Goal: Find specific page/section: Find specific page/section

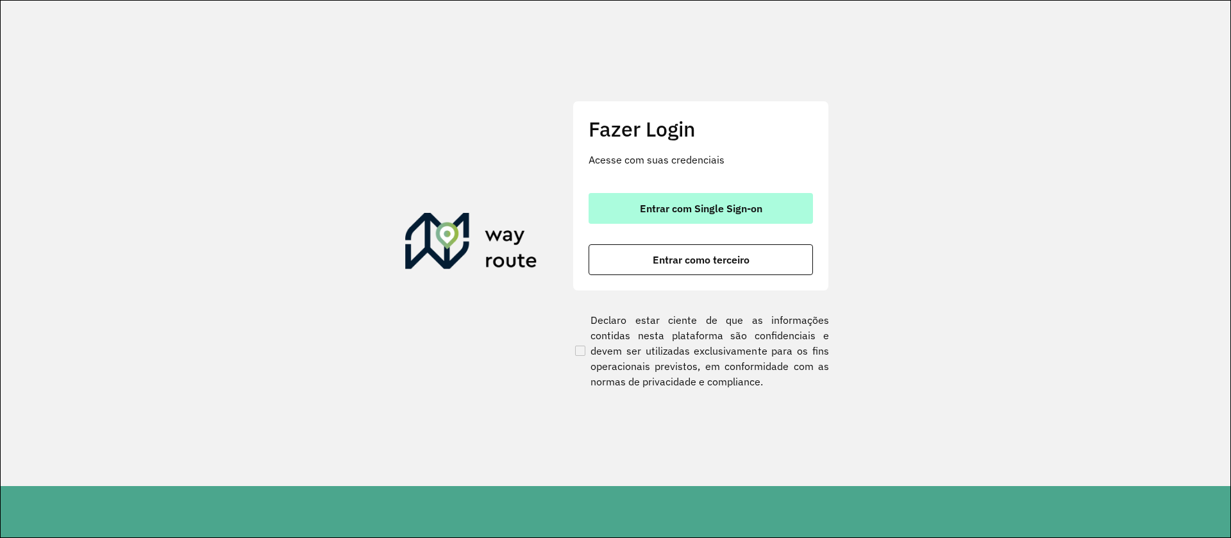
click at [744, 206] on span "Entrar com Single Sign-on" at bounding box center [701, 208] width 122 height 10
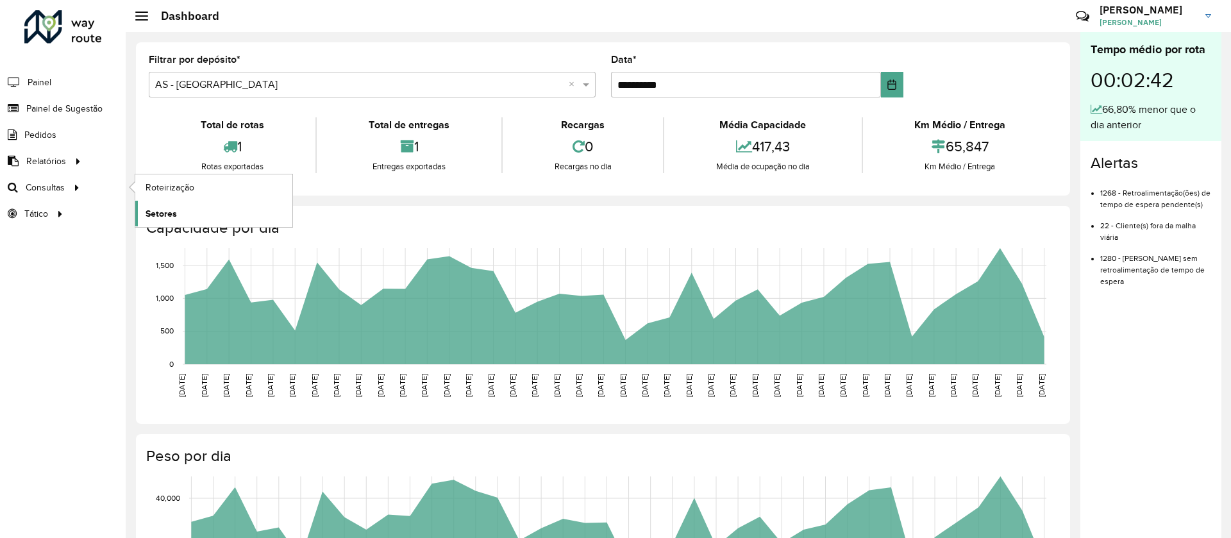
click at [172, 210] on span "Setores" at bounding box center [161, 213] width 31 height 13
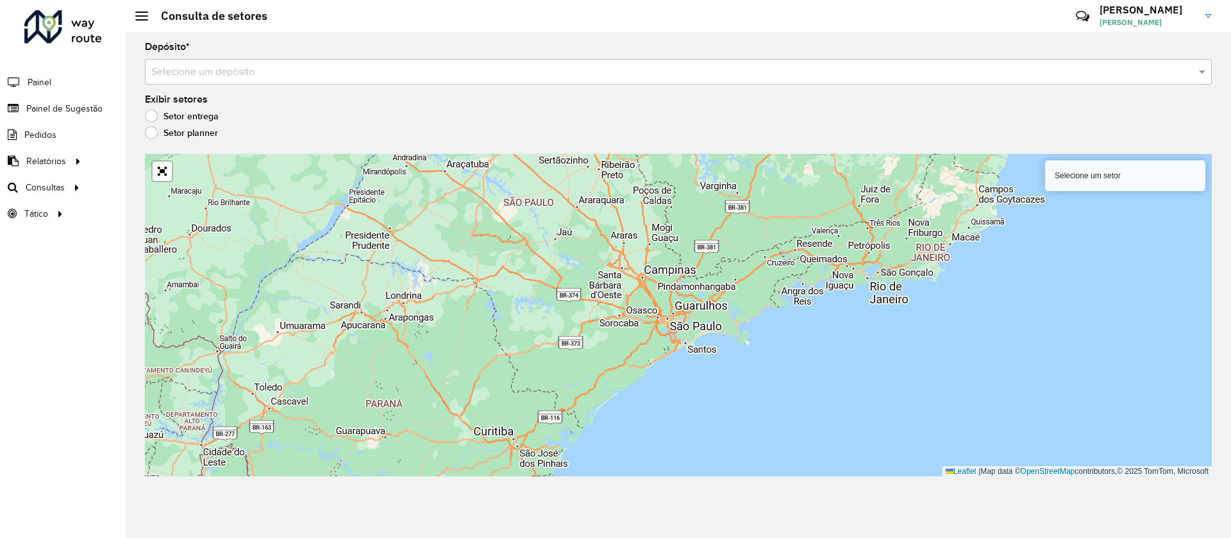
click at [188, 135] on label "Setor planner" at bounding box center [181, 132] width 73 height 13
drag, startPoint x: 478, startPoint y: 52, endPoint x: 458, endPoint y: 67, distance: 24.2
click at [464, 64] on div "Depósito * Selecione um depósito" at bounding box center [678, 63] width 1067 height 42
click at [457, 67] on input "text" at bounding box center [665, 72] width 1028 height 15
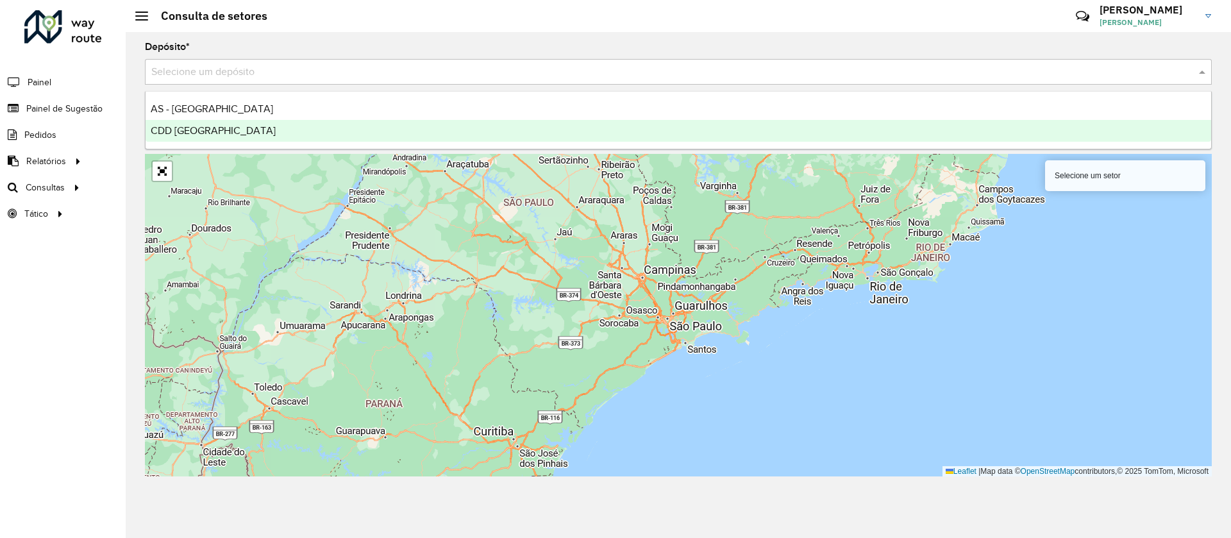
click at [359, 128] on div "CDD [GEOGRAPHIC_DATA]" at bounding box center [679, 131] width 1066 height 22
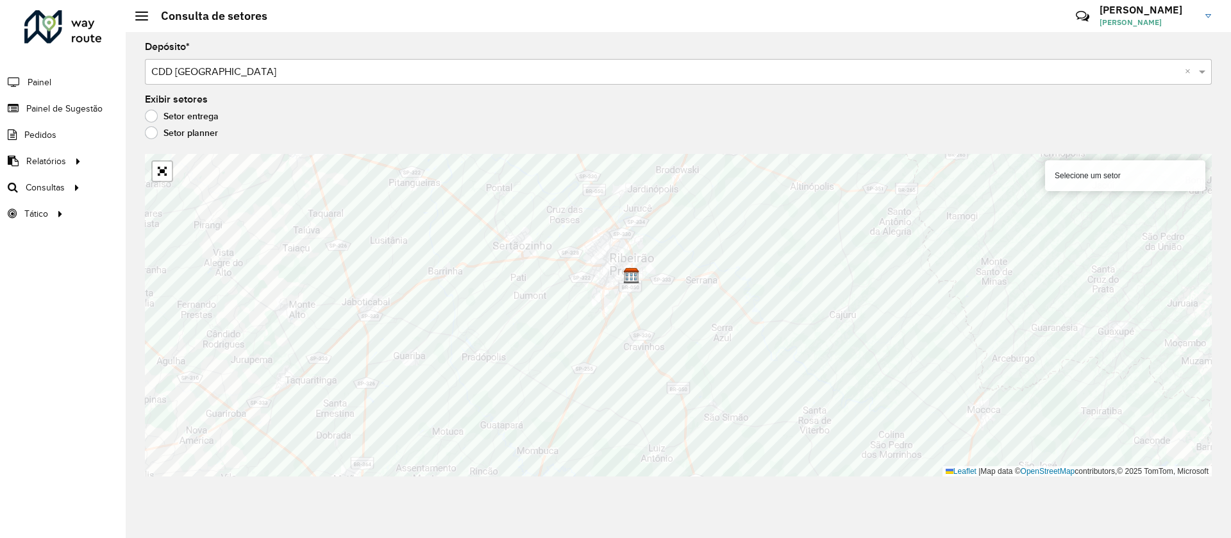
click at [160, 116] on label "Setor entrega" at bounding box center [182, 116] width 74 height 13
